Goal: Register for event/course

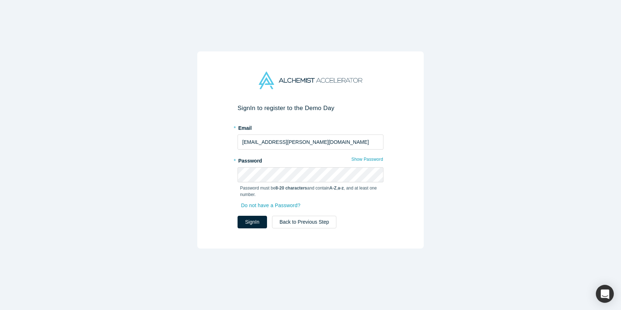
click at [257, 228] on div "Sign In to register to the Demo Day * Email grace.s.yang@gmail.com * Password S…" at bounding box center [310, 149] width 227 height 197
click at [255, 223] on button "Sign In" at bounding box center [252, 222] width 29 height 13
click at [260, 226] on button "Sign In" at bounding box center [252, 222] width 29 height 13
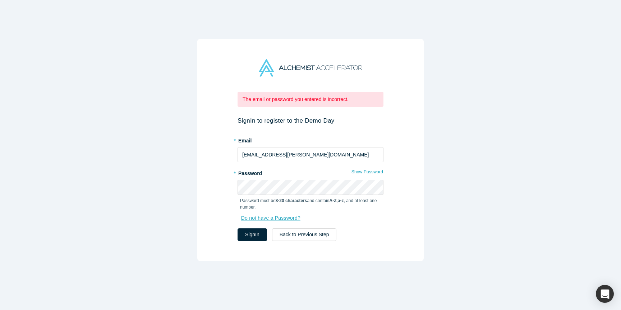
click at [275, 215] on link "Do not have a Password?" at bounding box center [274, 218] width 68 height 13
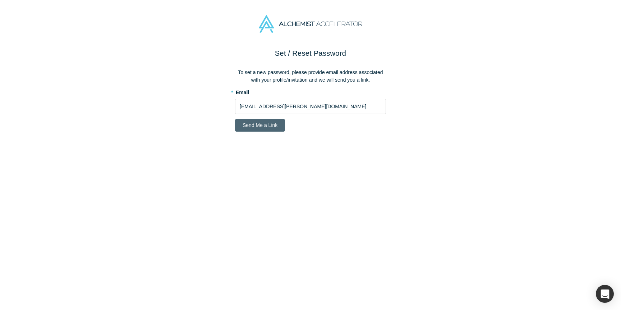
click at [268, 127] on button "Send Me a Link" at bounding box center [260, 125] width 50 height 13
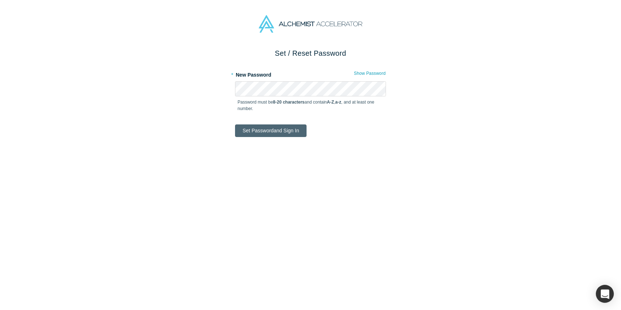
click at [273, 132] on button "Set Password and Sign In" at bounding box center [271, 130] width 72 height 13
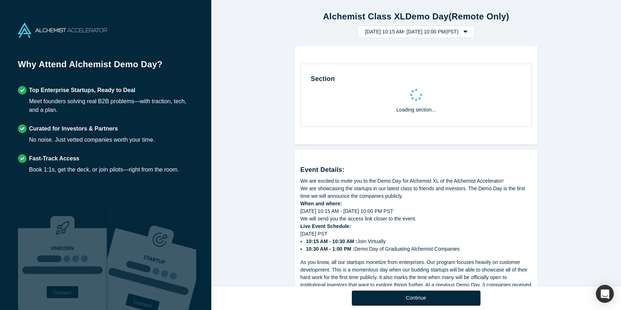
select select "US"
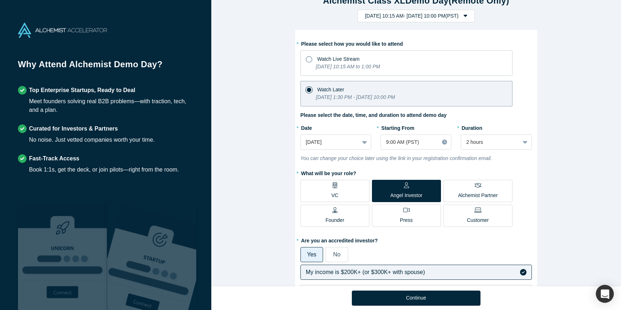
scroll to position [17, 0]
